Goal: Complete application form

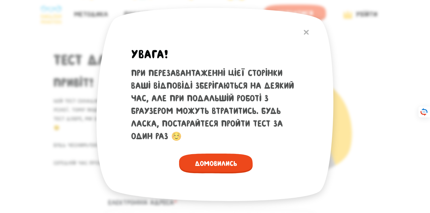
click at [218, 154] on link "Домовились" at bounding box center [216, 164] width 74 height 20
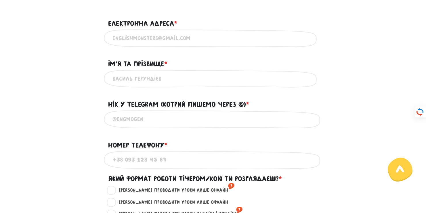
scroll to position [183, 0]
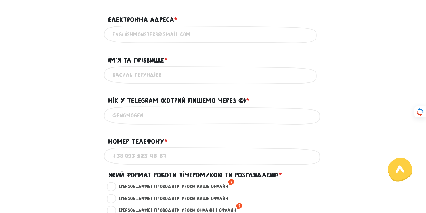
click at [186, 186] on label "[PERSON_NAME] проводити уроки лише онлайн ?" at bounding box center [174, 186] width 121 height 7
click at [114, 186] on input "[PERSON_NAME] проводити уроки лише онлайн ?" at bounding box center [112, 186] width 5 height 6
radio input "true"
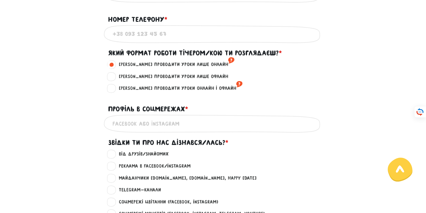
scroll to position [307, 0]
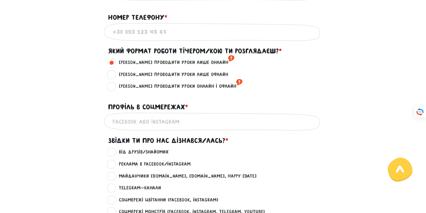
click at [145, 190] on label "Telegram-канали ?" at bounding box center [137, 188] width 47 height 7
click at [114, 190] on input "Telegram-канали ?" at bounding box center [112, 188] width 5 height 6
radio input "true"
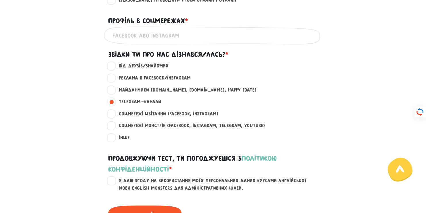
scroll to position [462, 0]
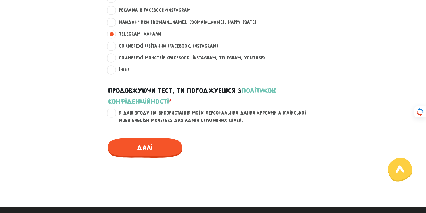
click at [164, 114] on label "Я даю згоду на використання моїх персональних даних курсами англійської мови En…" at bounding box center [216, 117] width 205 height 15
click at [114, 114] on input "Я даю згоду на використання моїх персональних даних курсами англійської мови En…" at bounding box center [112, 113] width 5 height 6
checkbox input "true"
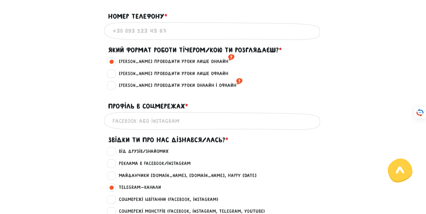
scroll to position [308, 0]
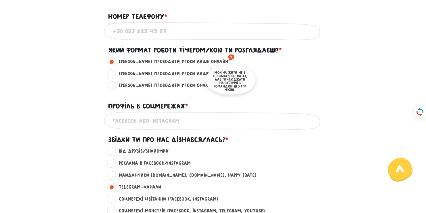
click at [228, 56] on sup "?" at bounding box center [231, 57] width 6 height 9
click at [114, 58] on input "[PERSON_NAME] проводити уроки лише онлайн ?" at bounding box center [112, 61] width 5 height 6
